Goal: Information Seeking & Learning: Learn about a topic

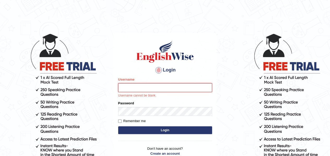
type input "samjoon"
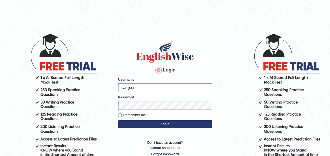
click at [161, 125] on button "Login" at bounding box center [165, 124] width 94 height 8
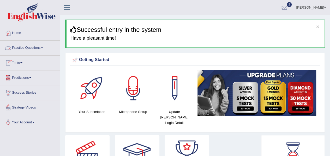
click at [38, 49] on link "Practice Questions" at bounding box center [29, 47] width 59 height 13
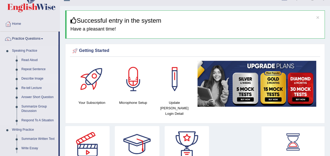
scroll to position [9, 0]
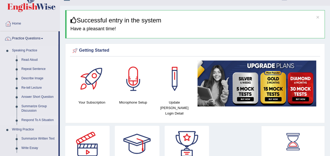
click at [30, 120] on link "Respond To A Situation" at bounding box center [38, 119] width 39 height 9
